Goal: Find specific page/section

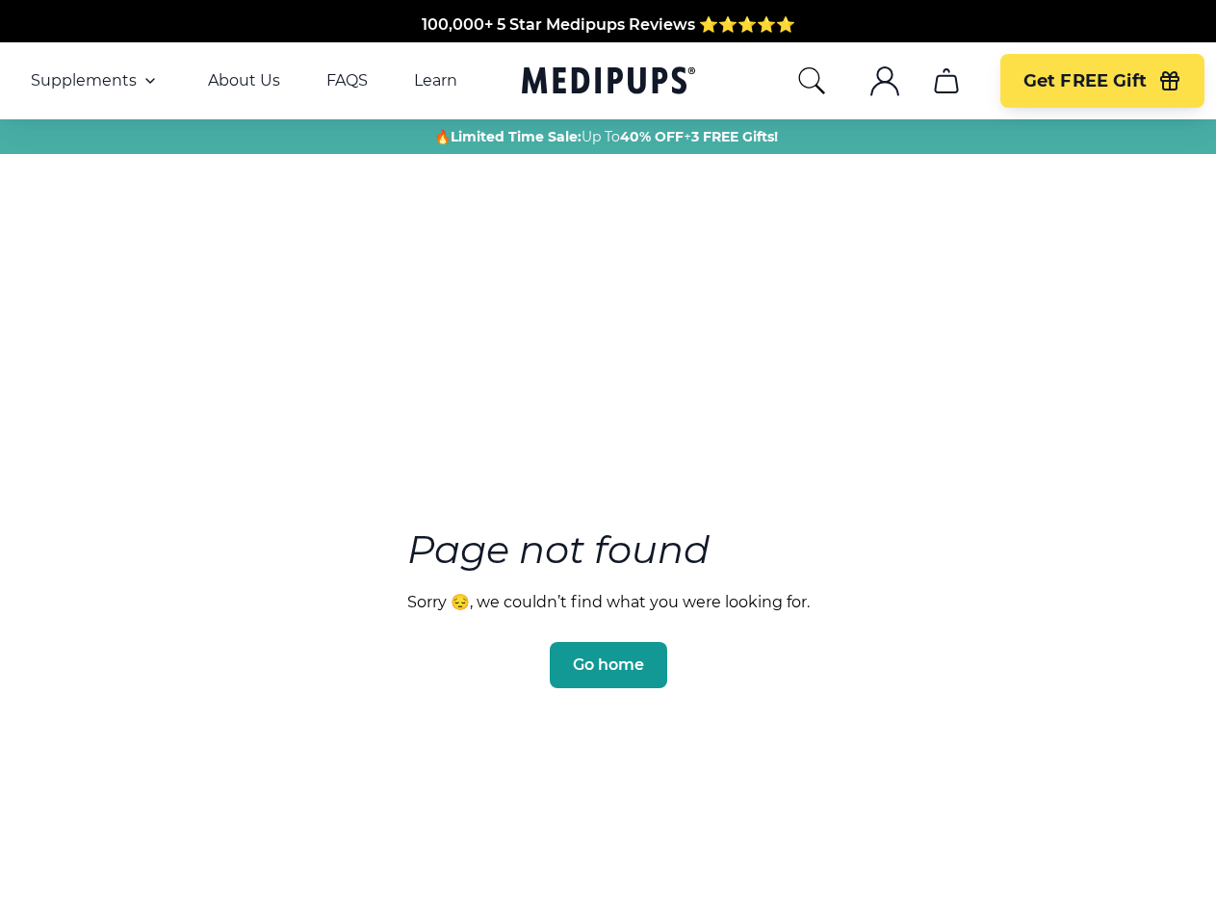
click at [608, 462] on section "Page not found Sorry 😔, we couldn’t find what you were looking for. Go home" at bounding box center [608, 563] width 1216 height 740
click at [95, 81] on span "Supplements" at bounding box center [84, 80] width 106 height 19
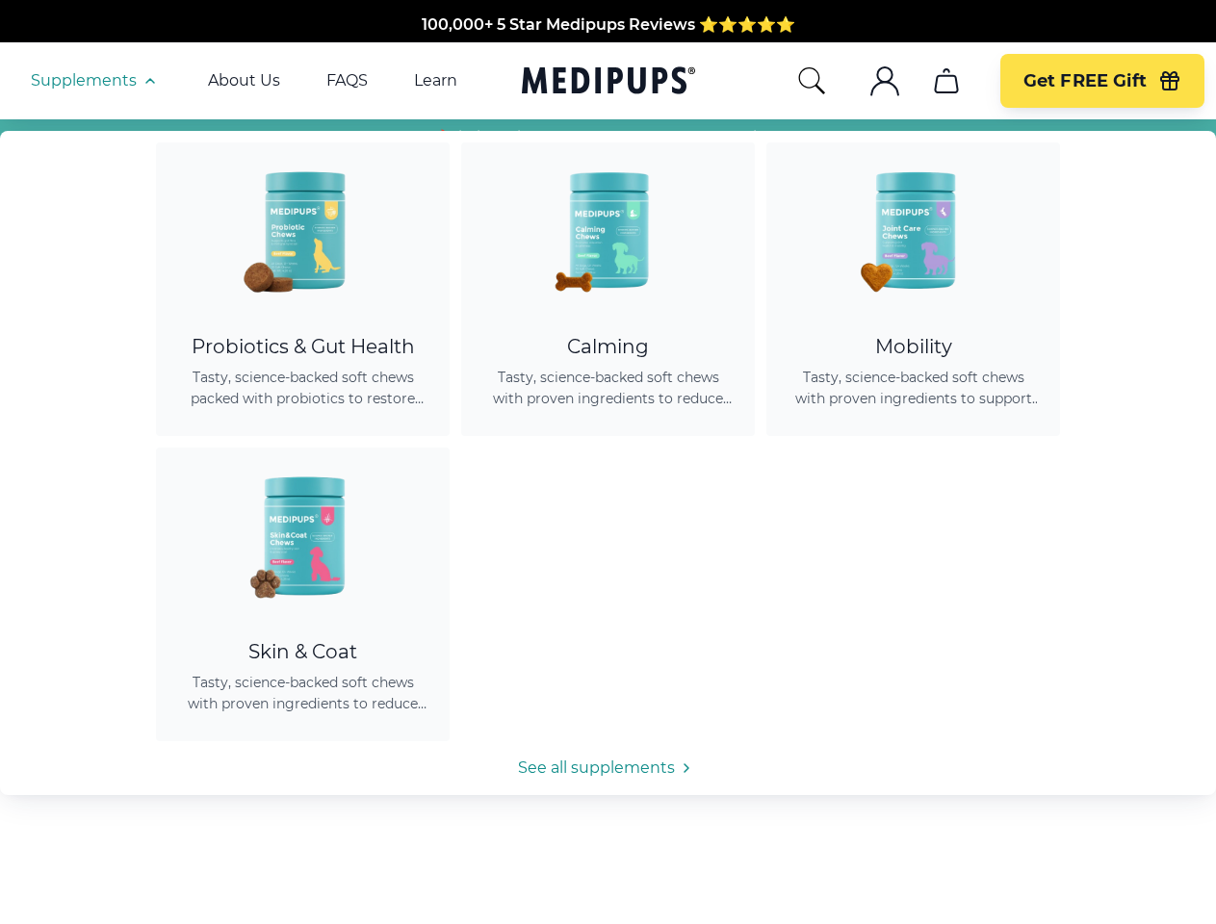
click at [148, 81] on icon "button" at bounding box center [150, 80] width 23 height 23
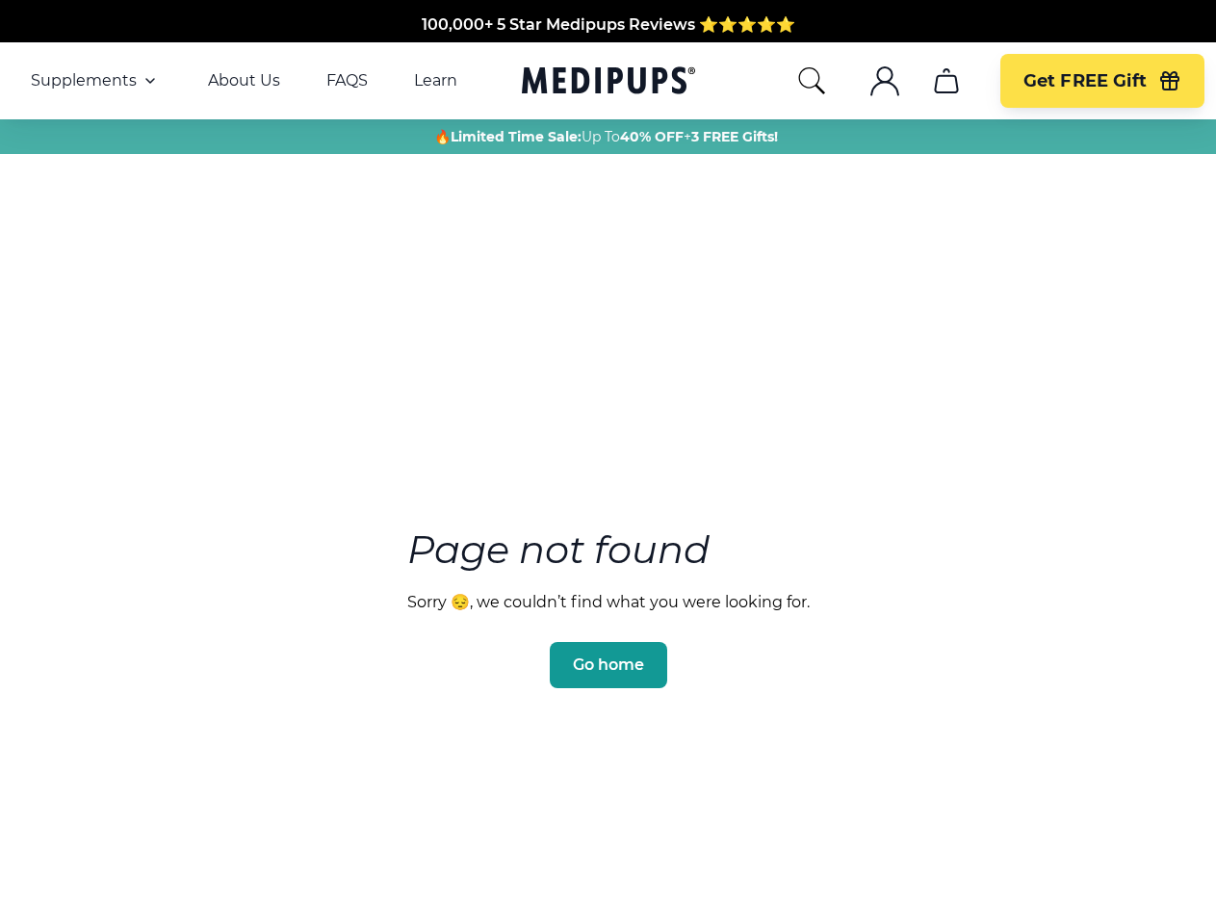
click at [811, 81] on icon "search" at bounding box center [811, 80] width 31 height 31
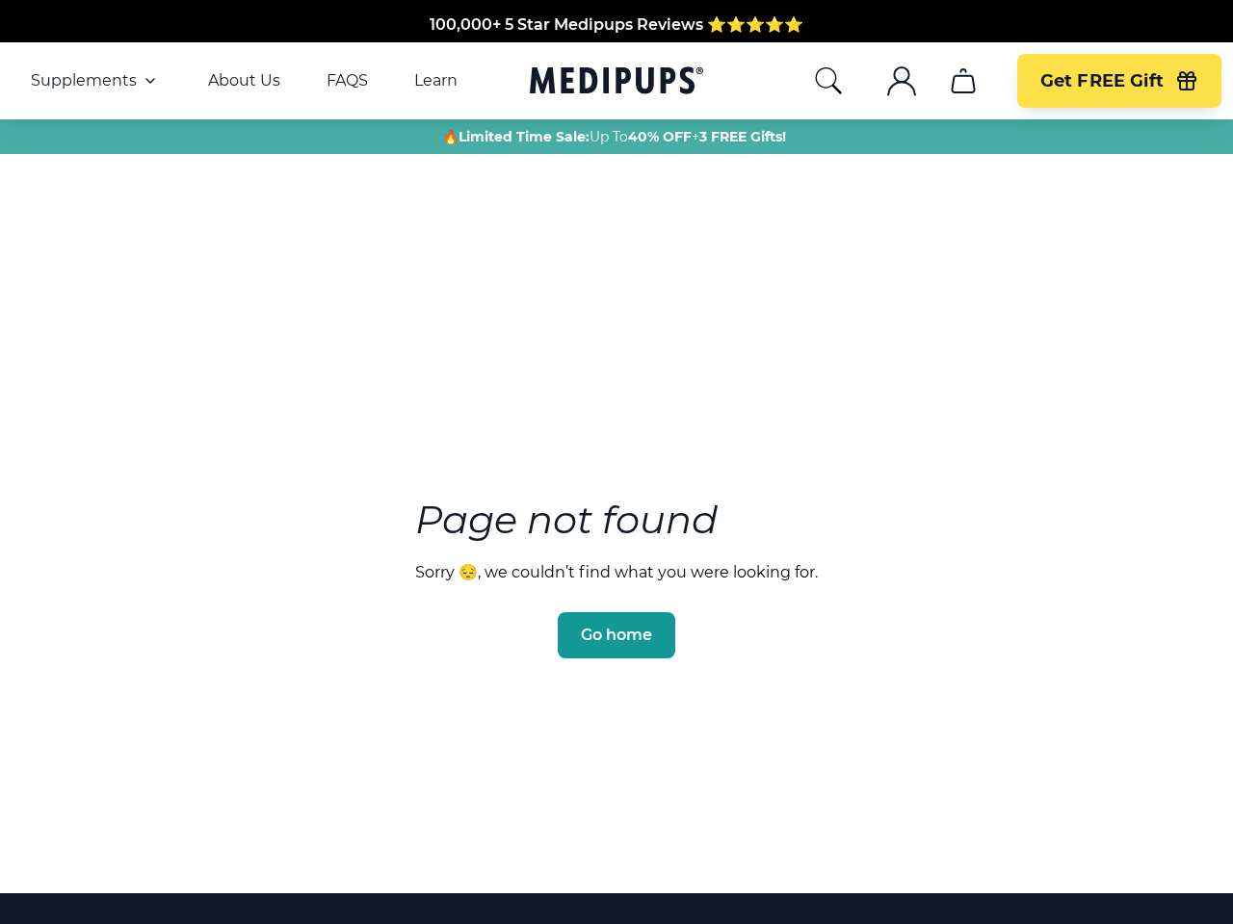
click at [886, 81] on icon ".cls-1{fill:none;stroke:currentColor;stroke-miterlimit:10;stroke-width:1.5px;}" at bounding box center [901, 80] width 31 height 31
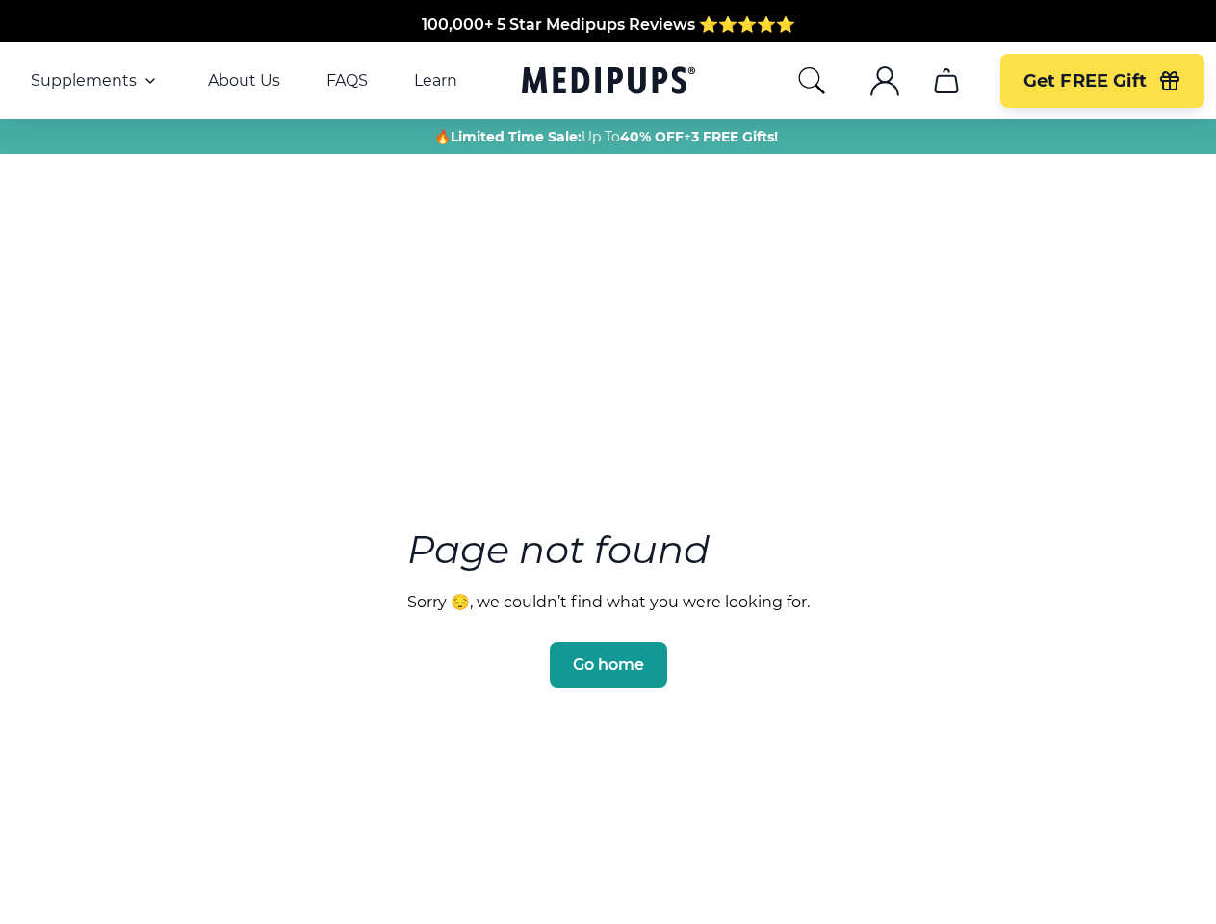
click at [884, 81] on icon ".cls-1{fill:none;stroke:currentColor;stroke-miterlimit:10;stroke-width:1.5px;}" at bounding box center [885, 80] width 31 height 31
click at [946, 81] on icon "cart" at bounding box center [946, 80] width 31 height 31
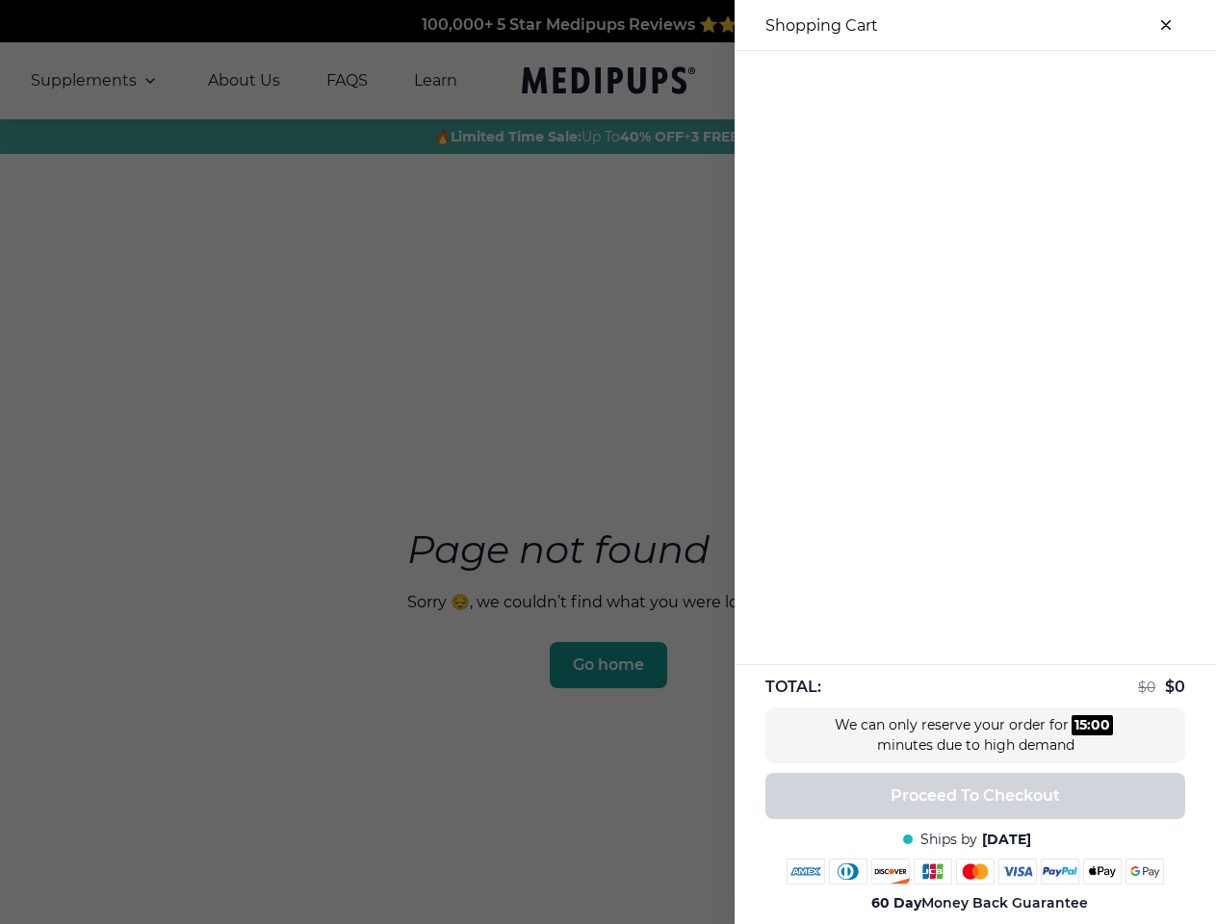
click at [946, 81] on div at bounding box center [975, 67] width 481 height 32
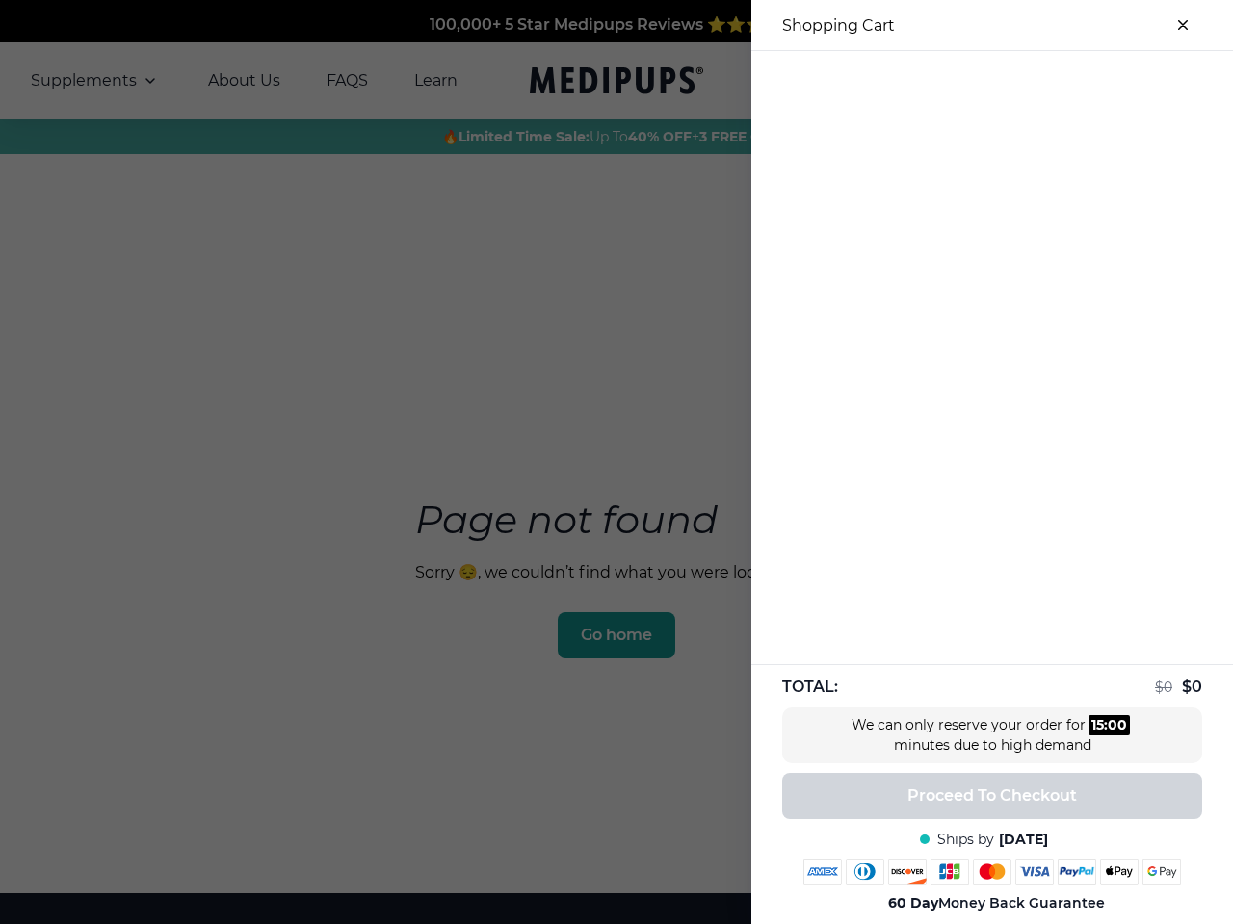
click at [1102, 81] on div at bounding box center [991, 67] width 481 height 32
